Goal: Task Accomplishment & Management: Manage account settings

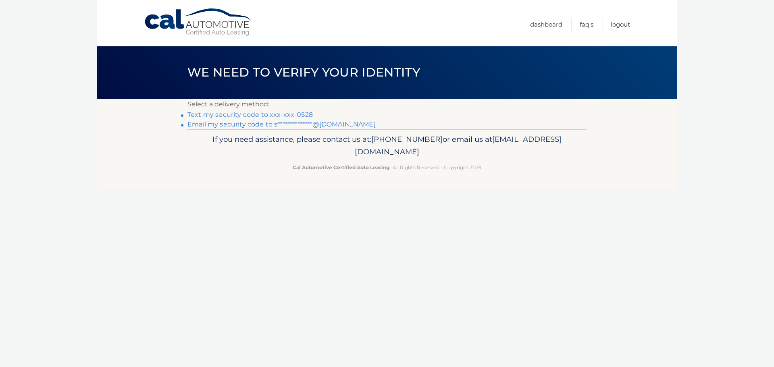
click at [276, 114] on link "Text my security code to xxx-xxx-0528" at bounding box center [249, 115] width 125 height 8
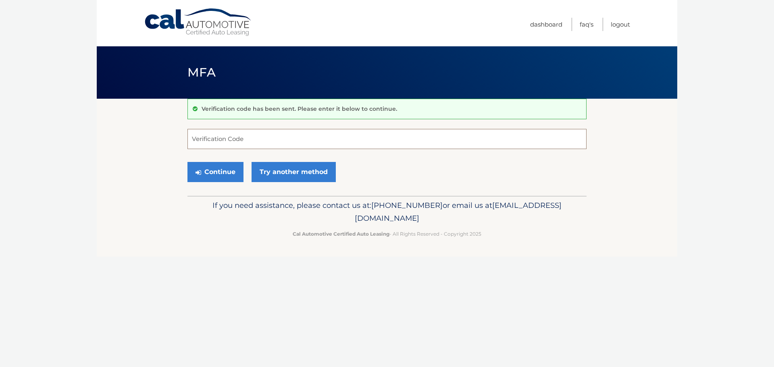
click at [266, 147] on input "Verification Code" at bounding box center [386, 139] width 399 height 20
type input "108666"
click at [233, 175] on button "Continue" at bounding box center [215, 172] width 56 height 20
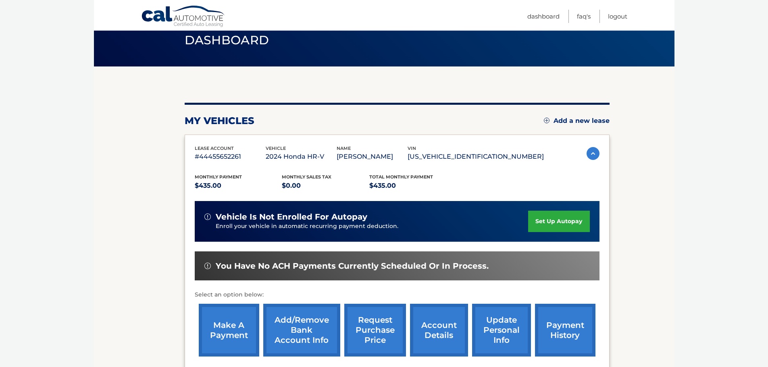
scroll to position [81, 0]
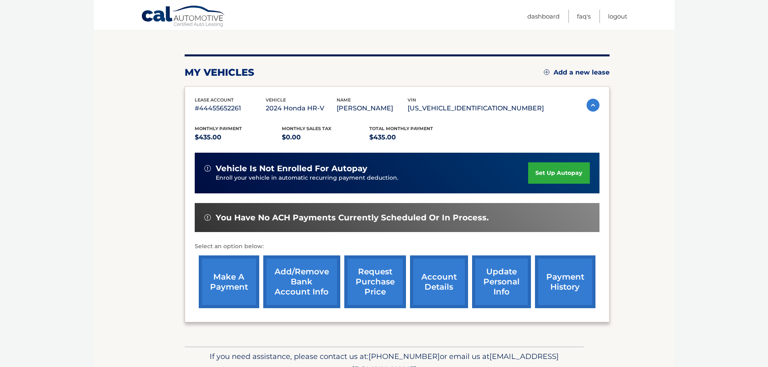
click at [234, 301] on link "make a payment" at bounding box center [229, 282] width 60 height 53
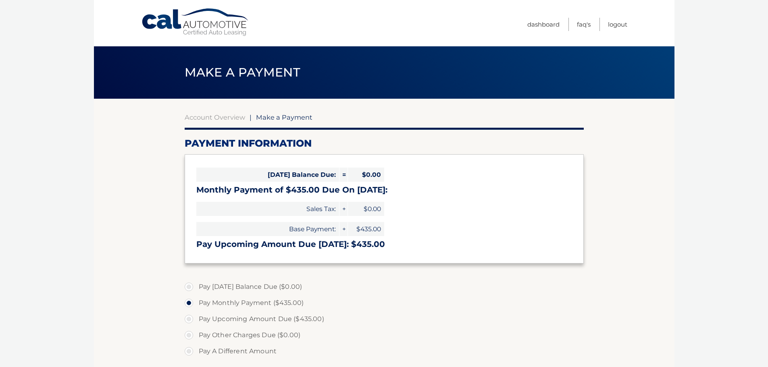
select select "MTA4MTQ3MDEtZmE3OS00YTFjLThmZDYtMDJiODhhYjk5MTQ2"
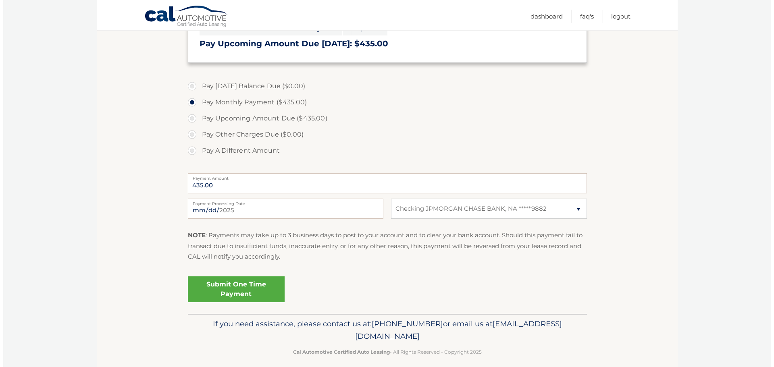
scroll to position [202, 0]
click at [236, 288] on link "Submit One Time Payment" at bounding box center [233, 289] width 97 height 26
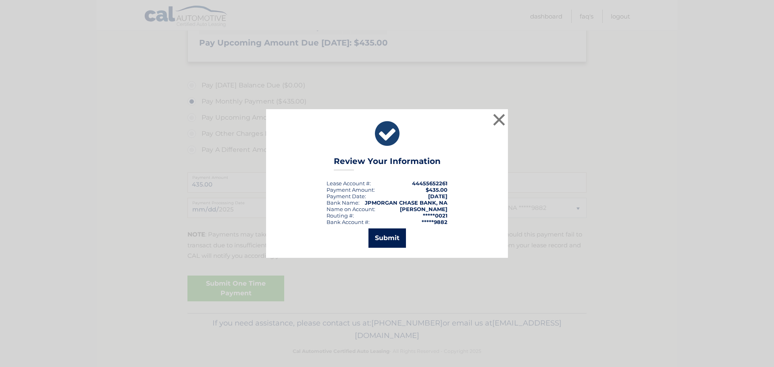
click at [392, 246] on button "Submit" at bounding box center [386, 238] width 37 height 19
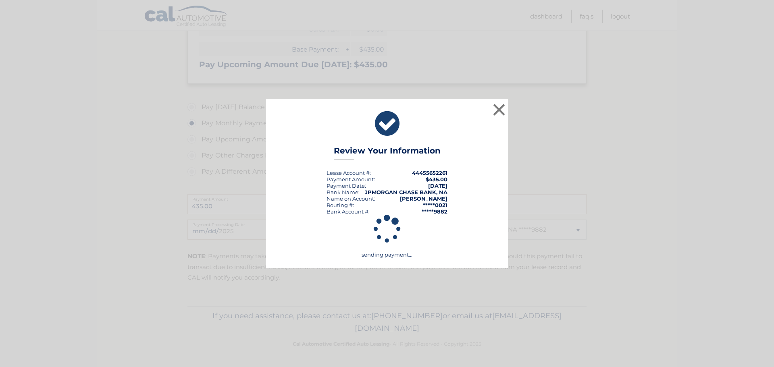
scroll to position [180, 0]
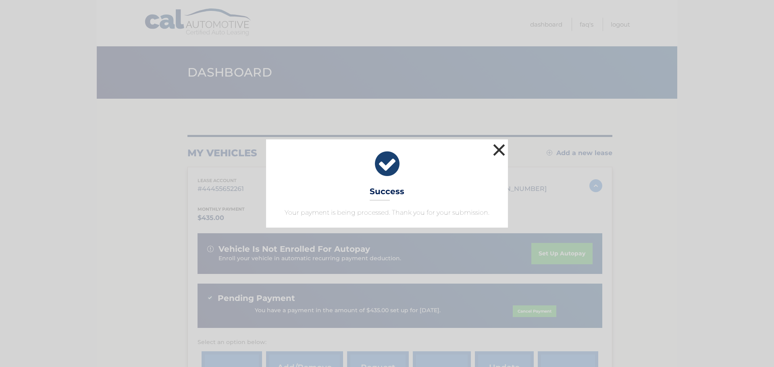
click at [501, 147] on button "×" at bounding box center [499, 150] width 16 height 16
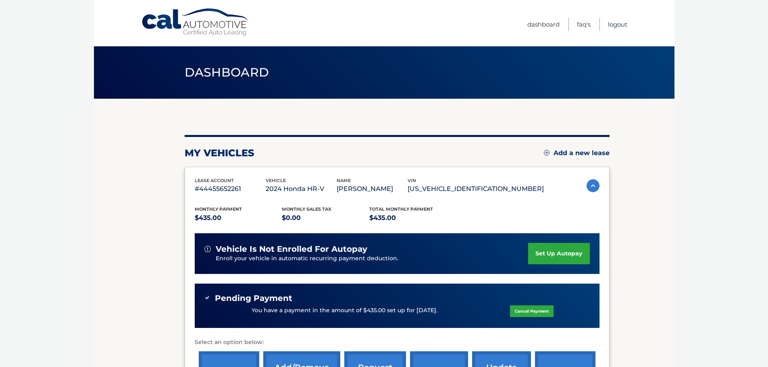
click at [626, 23] on link "Logout" at bounding box center [617, 24] width 19 height 13
